Goal: Task Accomplishment & Management: Use online tool/utility

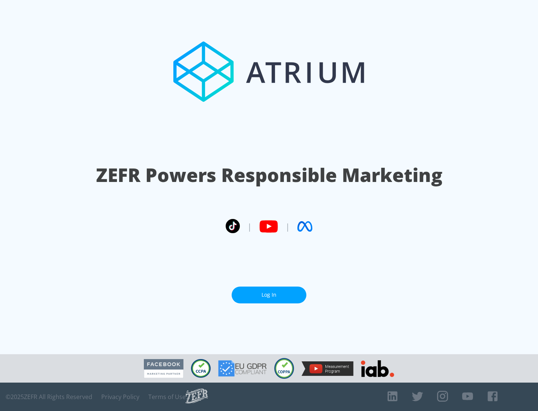
click at [269, 295] on link "Log In" at bounding box center [269, 295] width 75 height 17
